Goal: Information Seeking & Learning: Learn about a topic

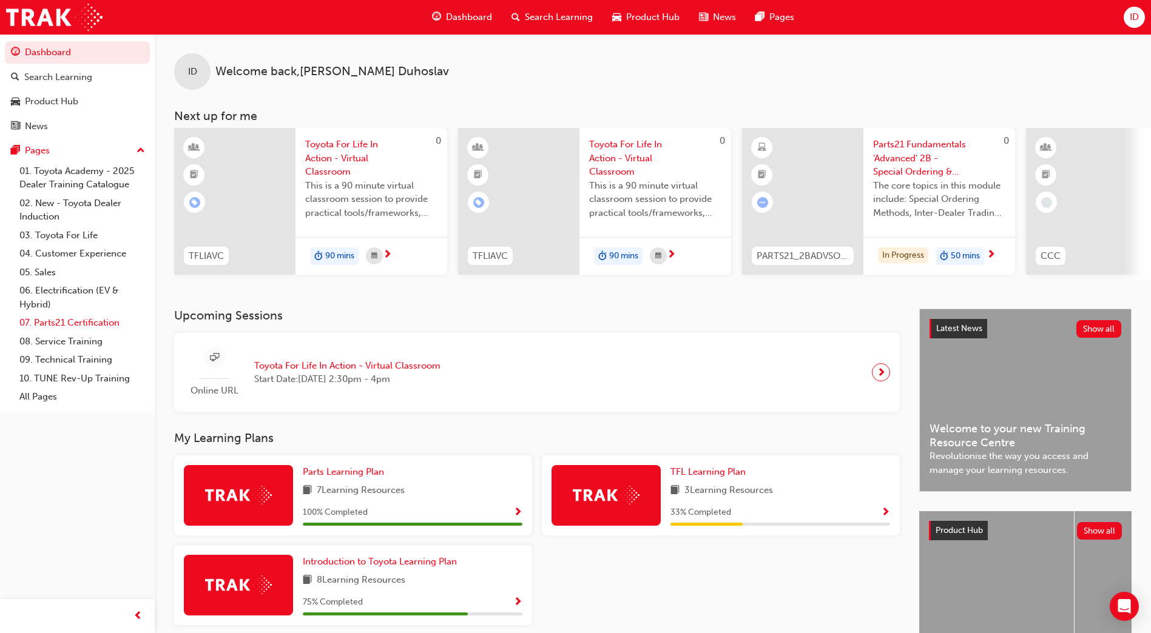
click at [25, 320] on link "07. Parts21 Certification" at bounding box center [82, 323] width 135 height 19
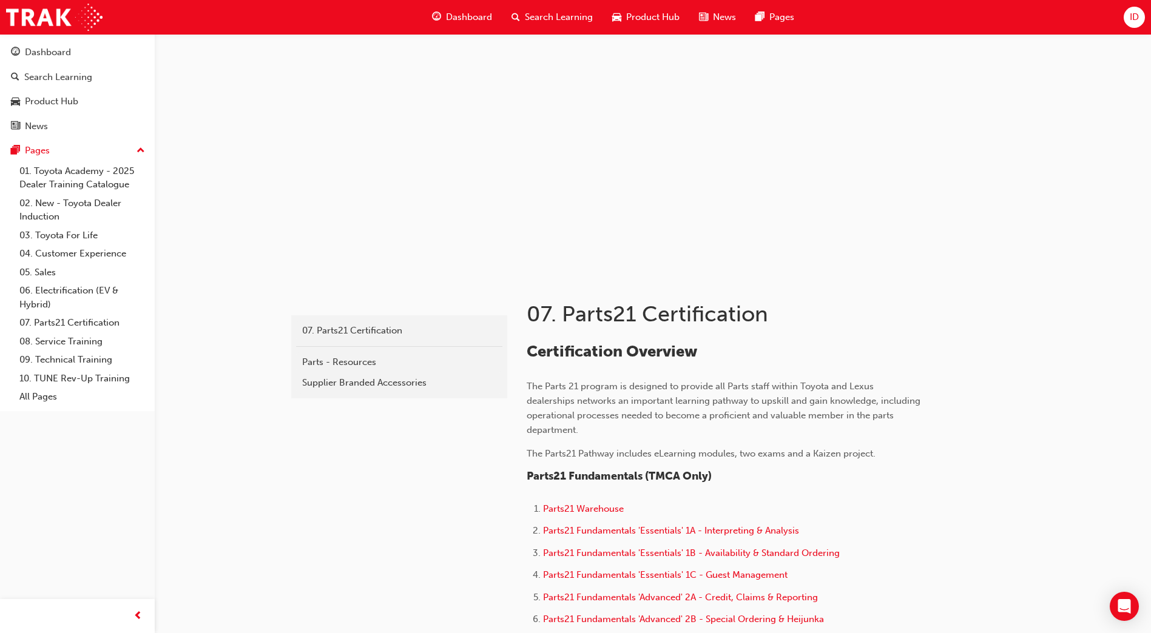
scroll to position [182, 0]
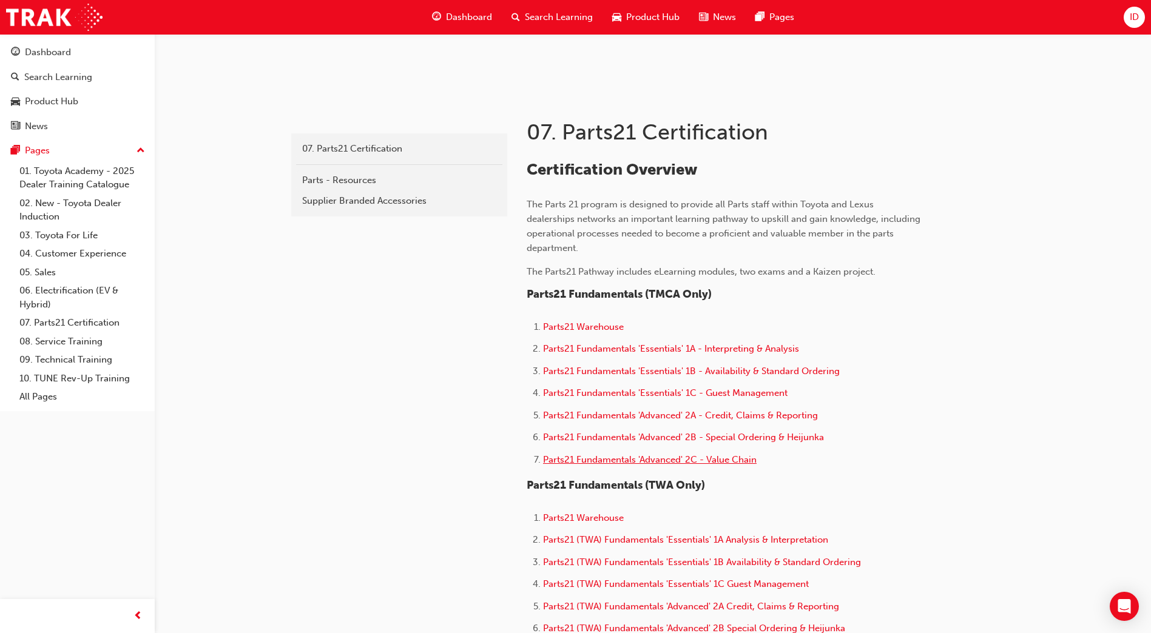
click at [575, 457] on span "Parts21 Fundamentals 'Advanced' 2C - Value Chain" at bounding box center [650, 459] width 214 height 11
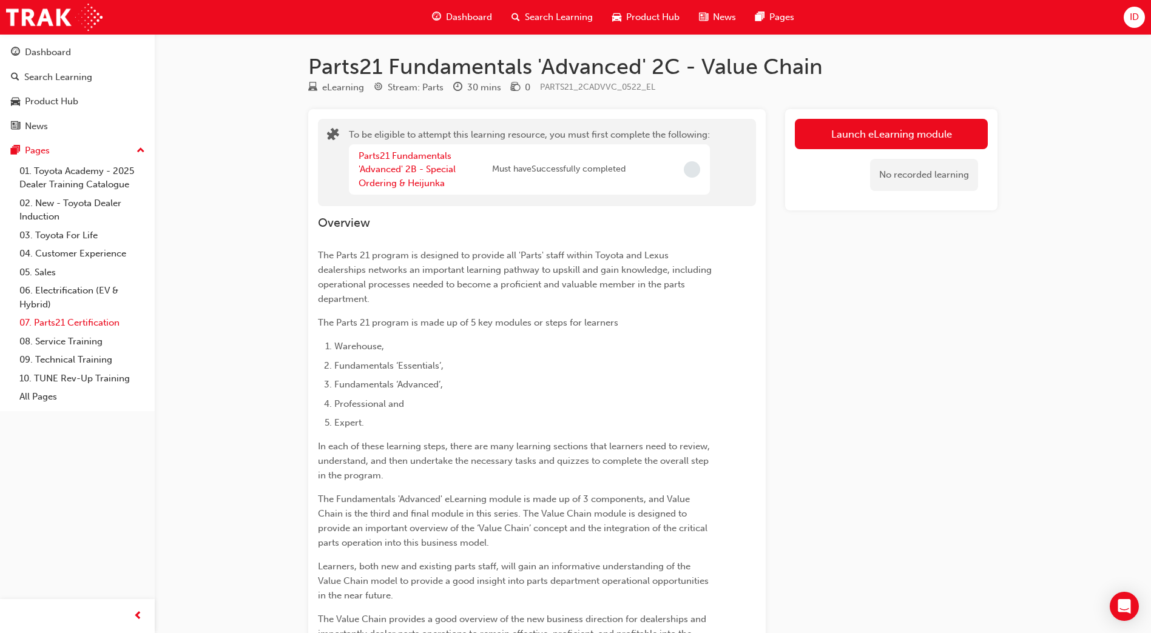
click at [72, 321] on link "07. Parts21 Certification" at bounding box center [82, 323] width 135 height 19
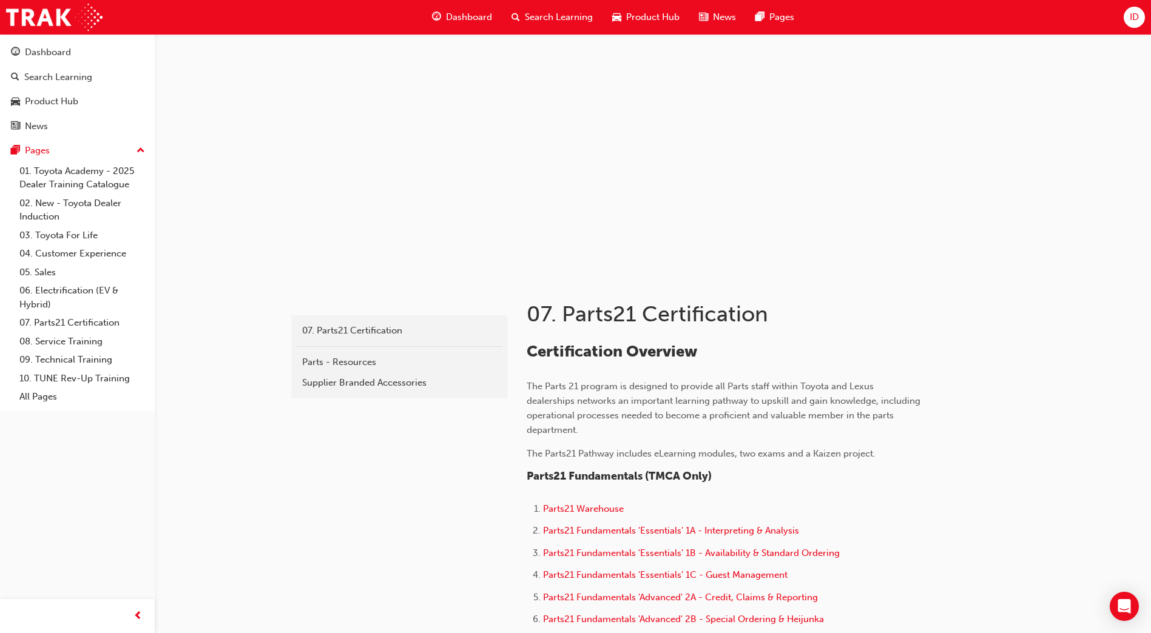
scroll to position [182, 0]
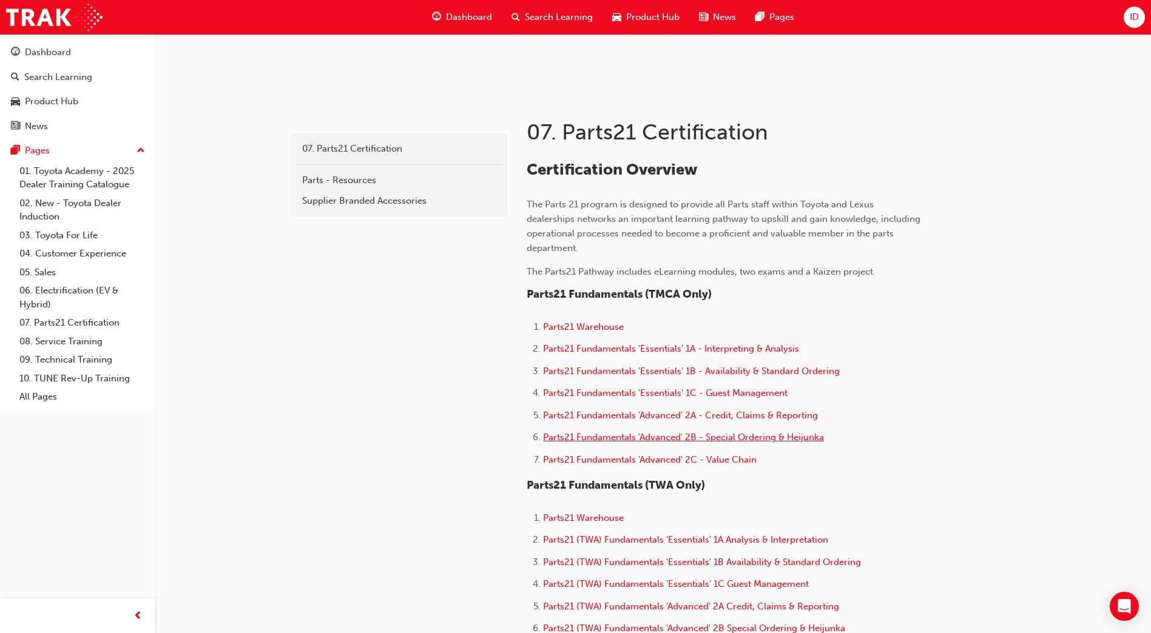
click at [596, 442] on span "Parts21 Fundamentals 'Advanced' 2B - Special Ordering & Heijunka" at bounding box center [683, 437] width 281 height 11
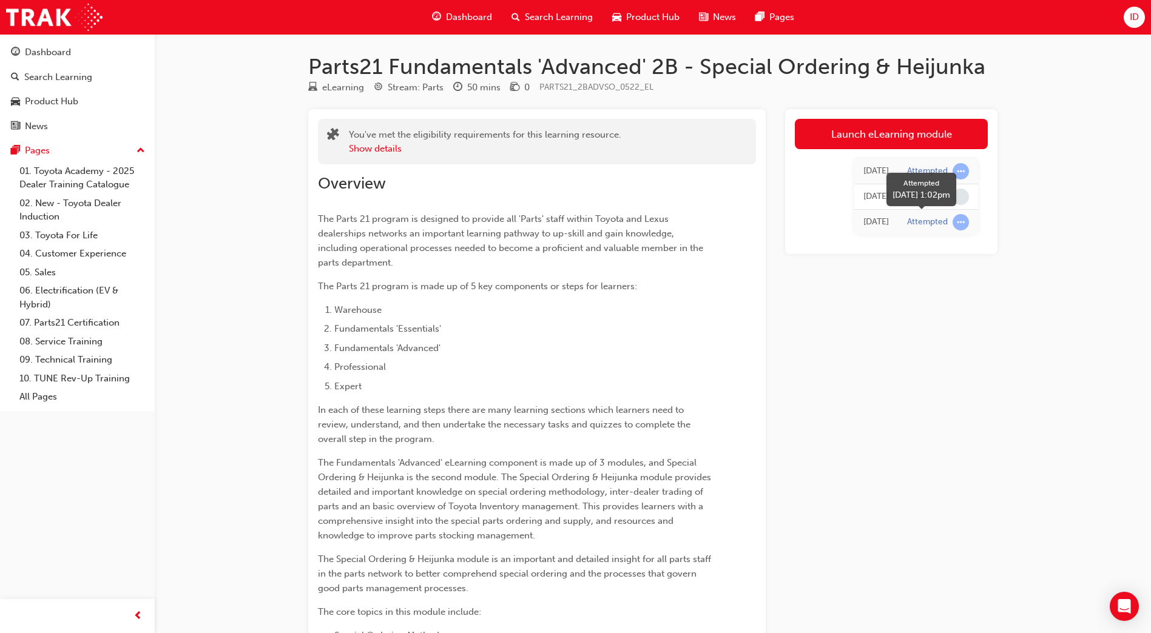
click at [957, 226] on span "learningRecordVerb_ATTEMPT-icon" at bounding box center [960, 222] width 16 height 16
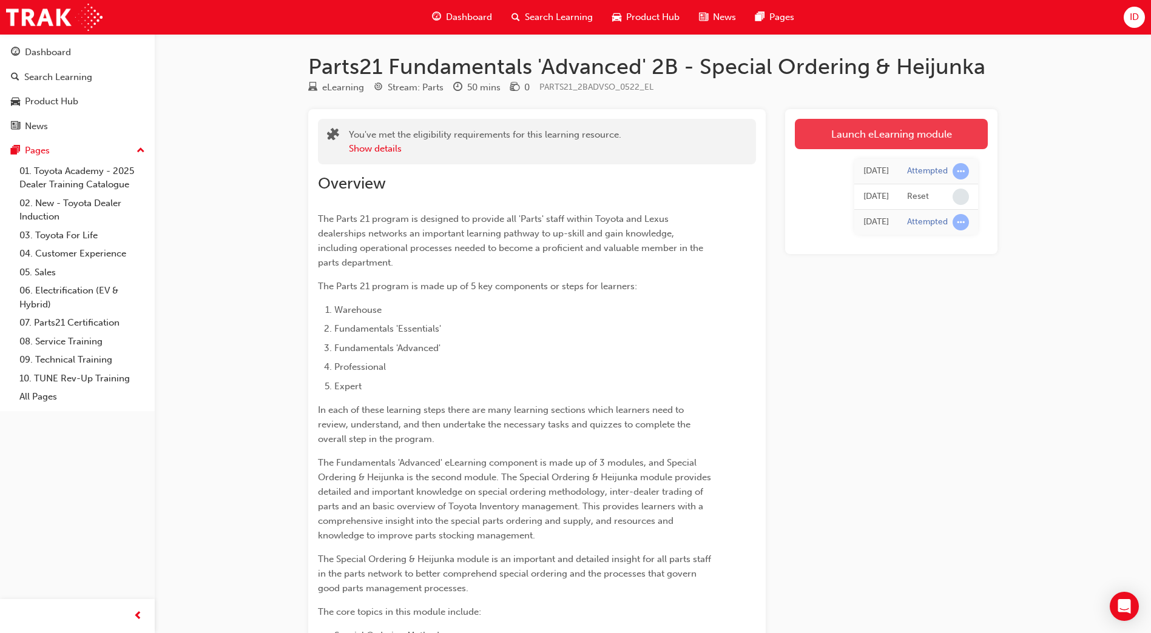
click at [898, 147] on link "Launch eLearning module" at bounding box center [891, 134] width 193 height 30
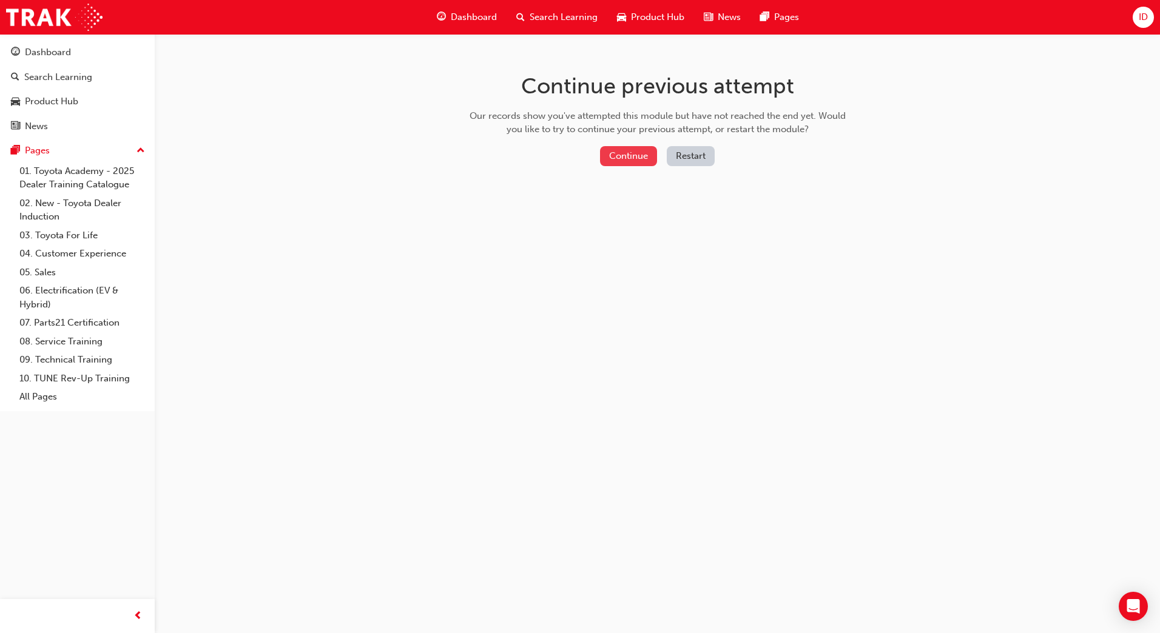
click at [609, 164] on button "Continue" at bounding box center [628, 156] width 57 height 20
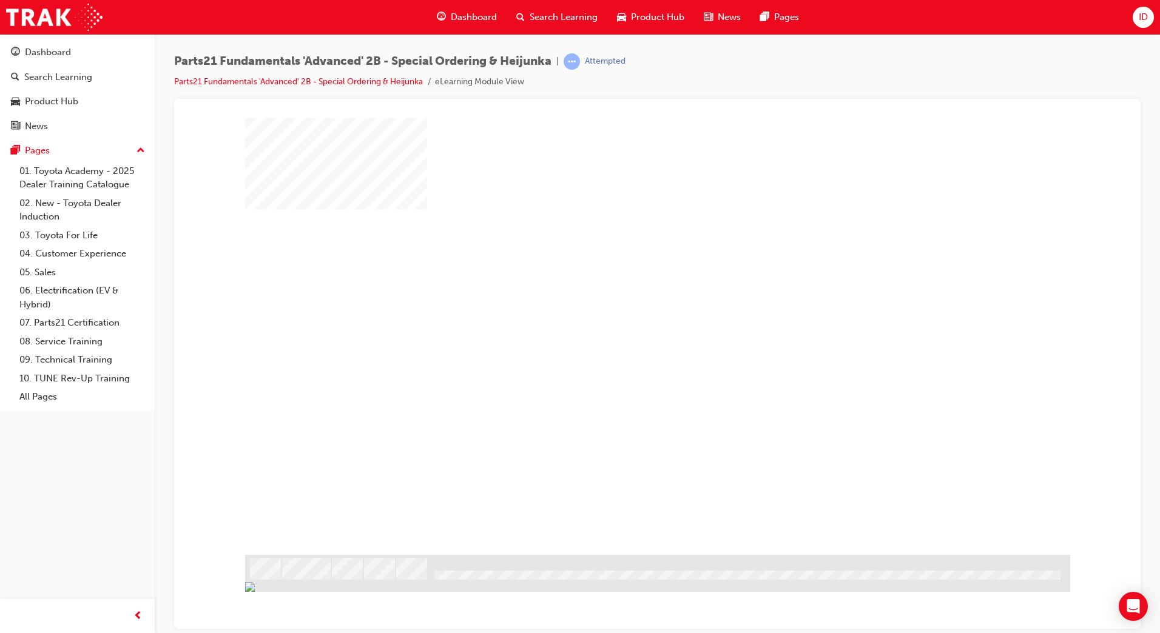
click at [570, 329] on div at bounding box center [657, 336] width 825 height 437
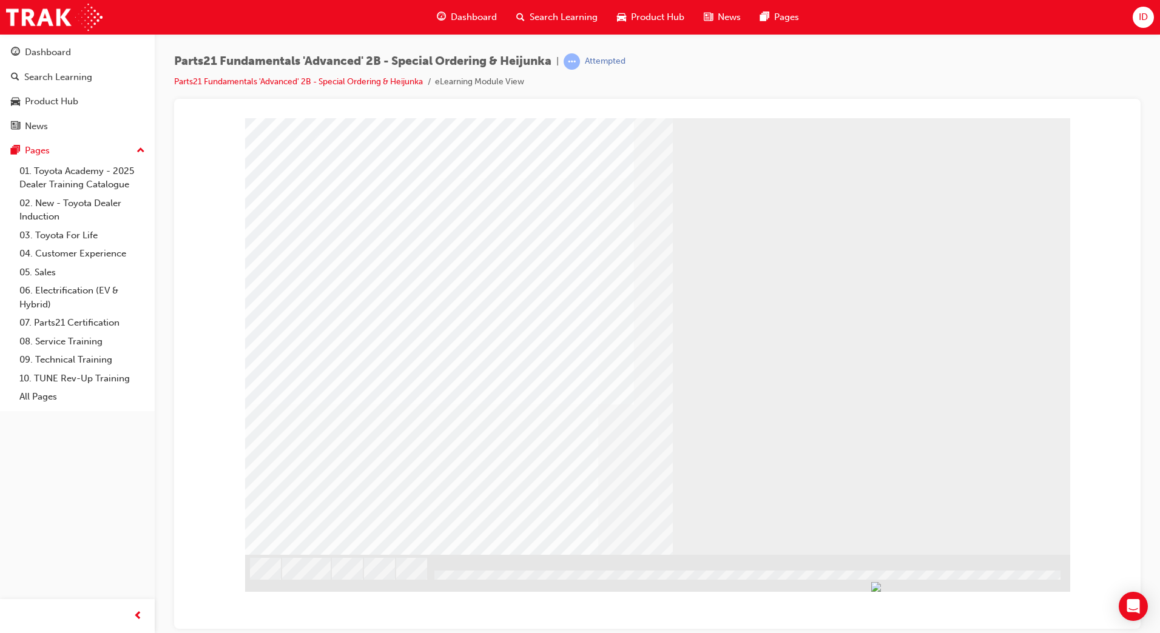
click at [972, 82] on div "Parts21 Fundamentals 'Advanced' 2B - Special Ordering & Heijunka | Attempted Pa…" at bounding box center [657, 75] width 966 height 45
click at [884, 56] on div "Parts21 Fundamentals 'Advanced' 2B - Special Ordering & Heijunka | Attempted Pa…" at bounding box center [657, 75] width 966 height 45
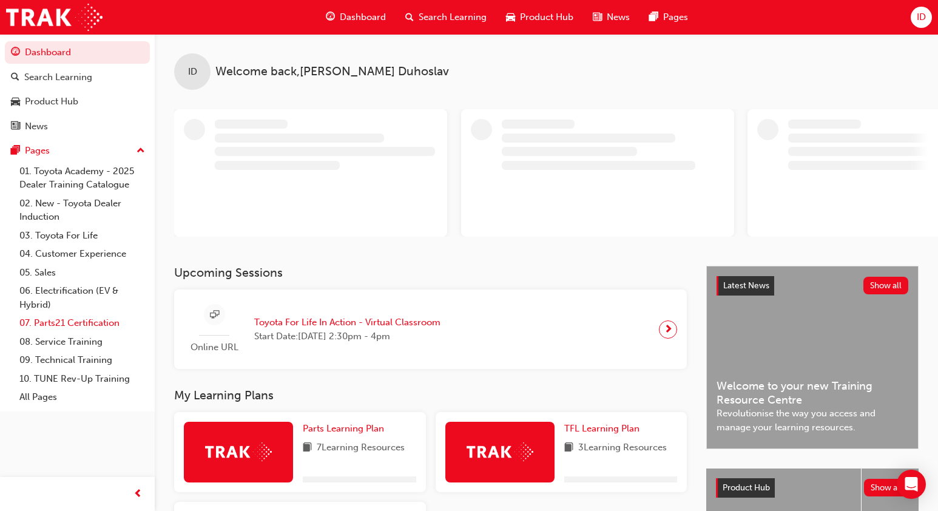
click at [99, 324] on link "07. Parts21 Certification" at bounding box center [82, 323] width 135 height 19
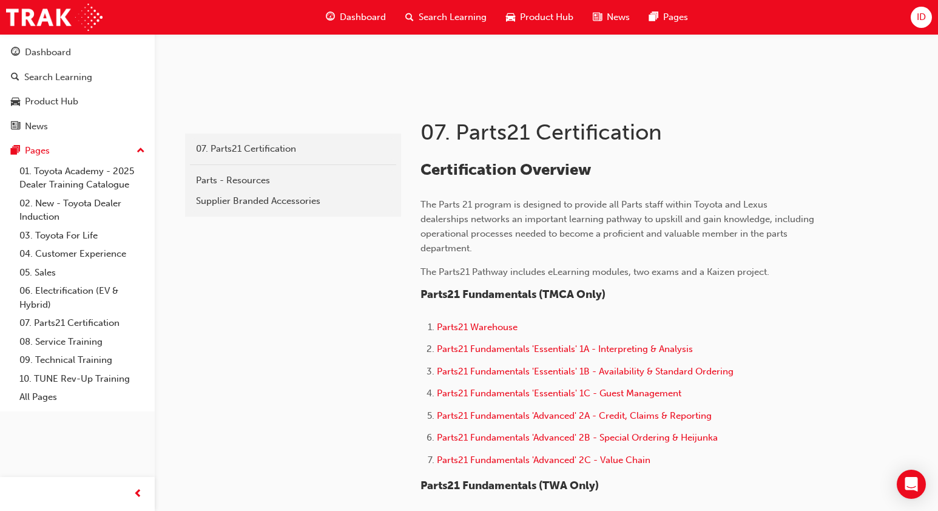
scroll to position [243, 0]
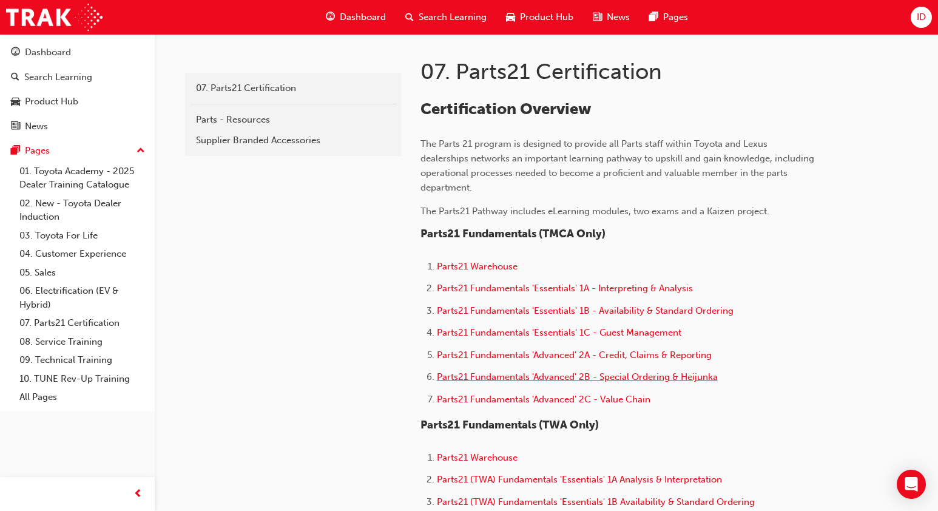
click at [494, 378] on span "Parts21 Fundamentals 'Advanced' 2B - Special Ordering & Heijunka" at bounding box center [577, 376] width 281 height 11
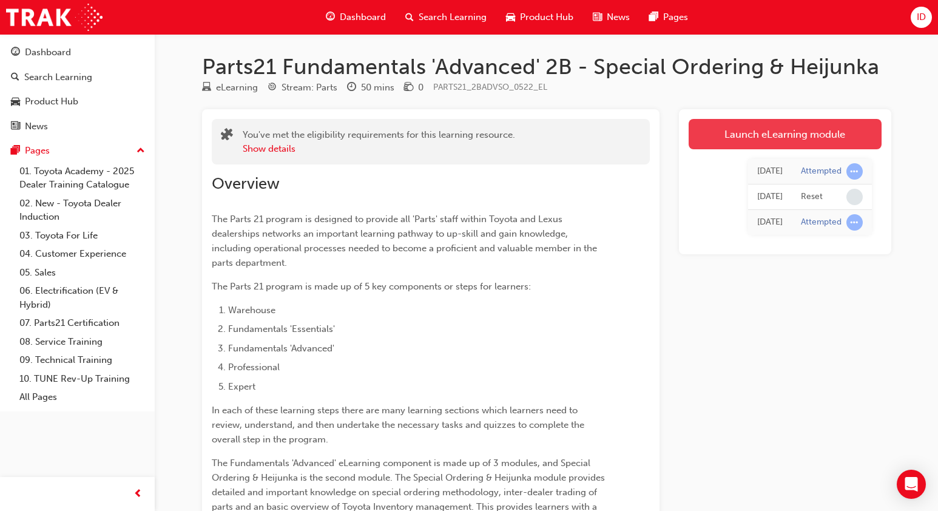
click at [824, 138] on link "Launch eLearning module" at bounding box center [784, 134] width 193 height 30
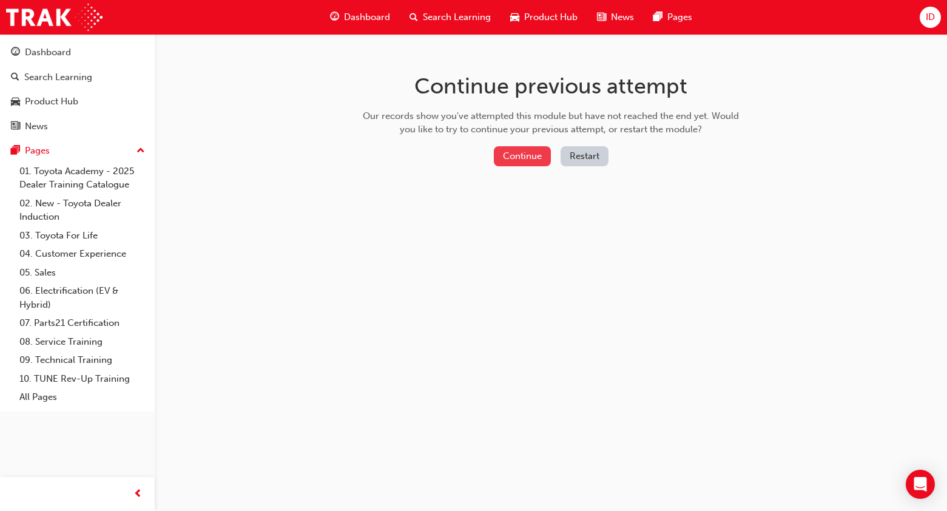
click at [536, 159] on button "Continue" at bounding box center [522, 156] width 57 height 20
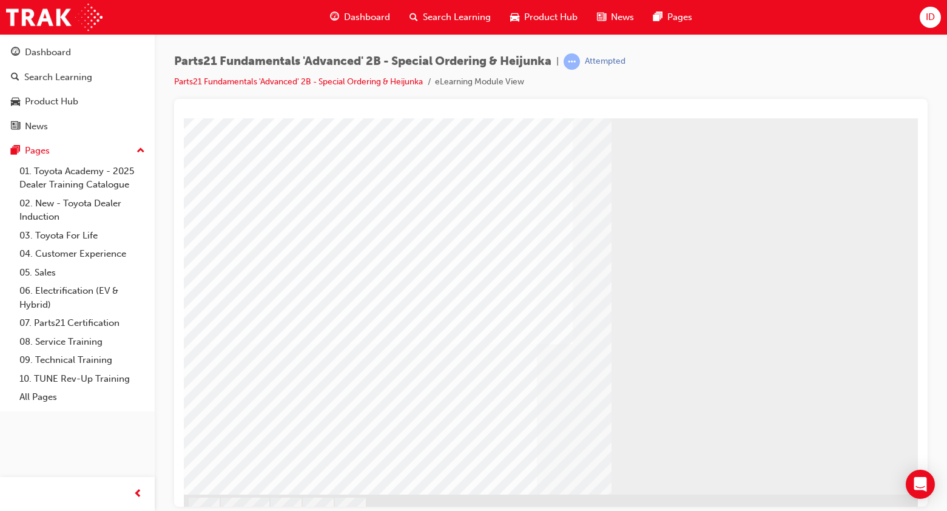
scroll to position [85, 0]
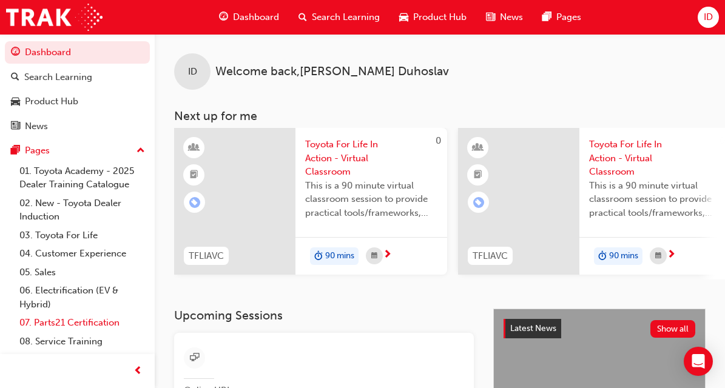
click at [73, 329] on link "07. Parts21 Certification" at bounding box center [82, 323] width 135 height 19
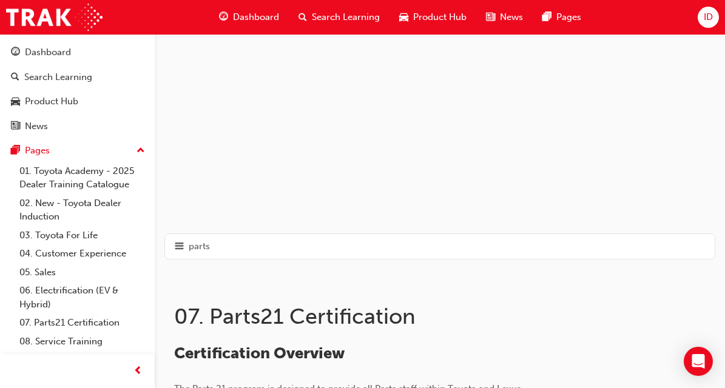
scroll to position [303, 0]
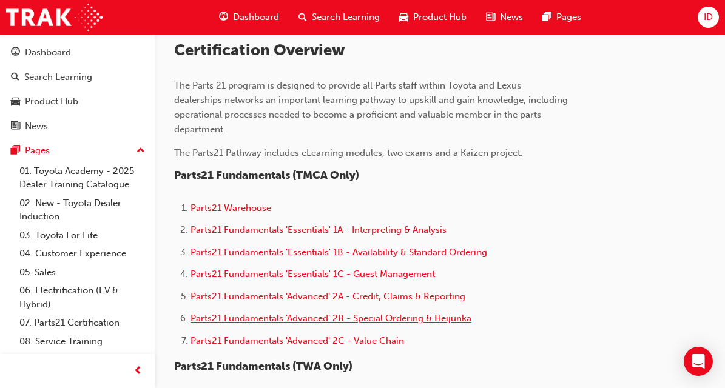
click at [471, 313] on span "Parts21 Fundamentals 'Advanced' 2B - Special Ordering & Heijunka" at bounding box center [330, 318] width 281 height 11
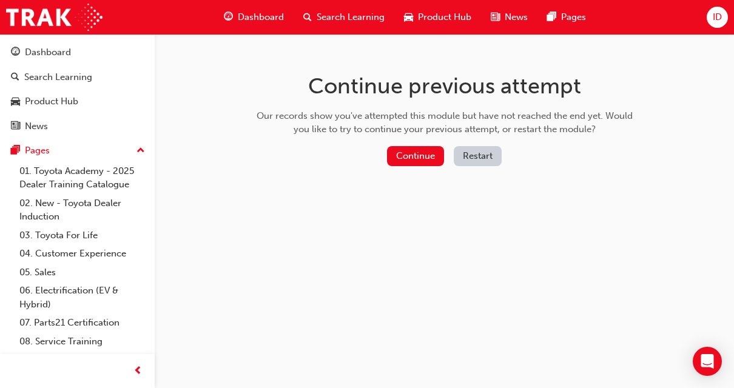
click at [429, 166] on div "Continue Restart" at bounding box center [444, 158] width 385 height 25
click at [432, 158] on button "Continue" at bounding box center [415, 156] width 57 height 20
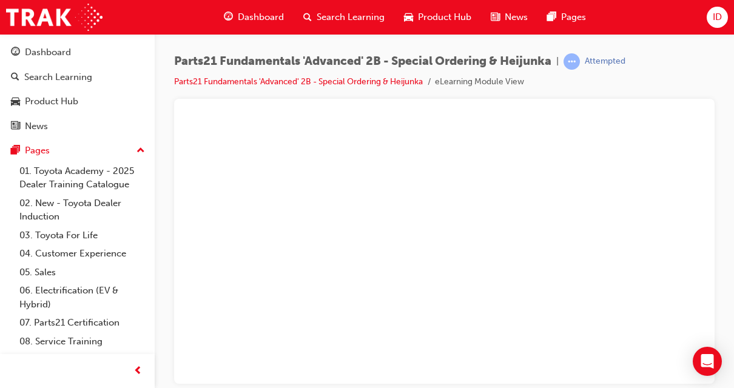
scroll to position [182, 0]
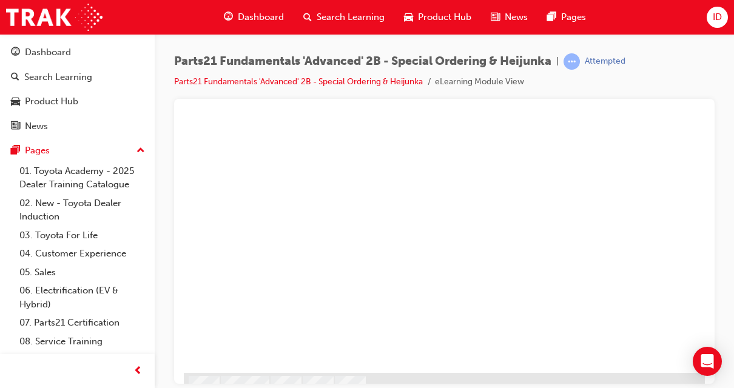
click at [416, 152] on div at bounding box center [596, 154] width 825 height 437
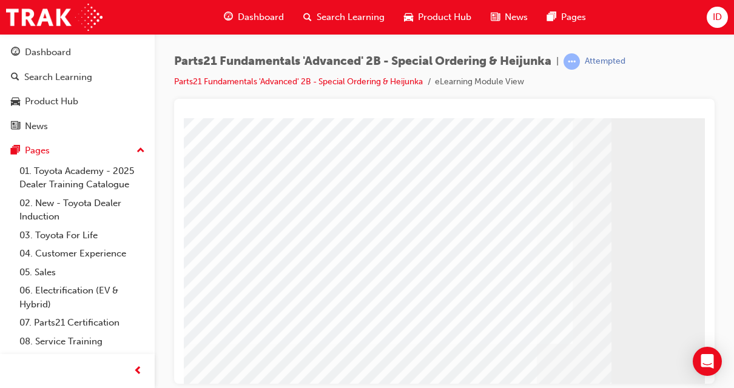
scroll to position [121, 0]
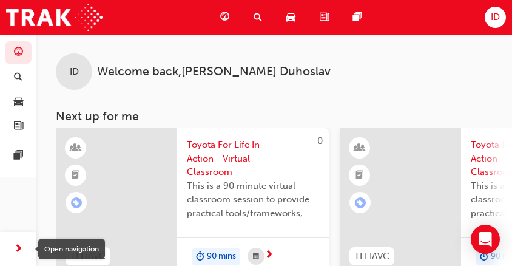
click at [22, 247] on span "next-icon" at bounding box center [18, 248] width 9 height 15
